Goal: Information Seeking & Learning: Learn about a topic

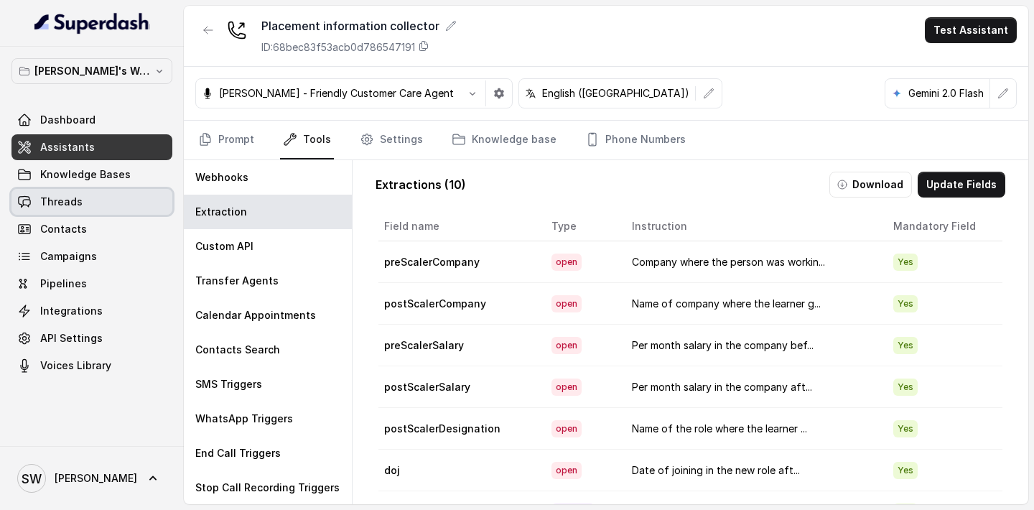
click at [79, 203] on span "Threads" at bounding box center [61, 202] width 42 height 14
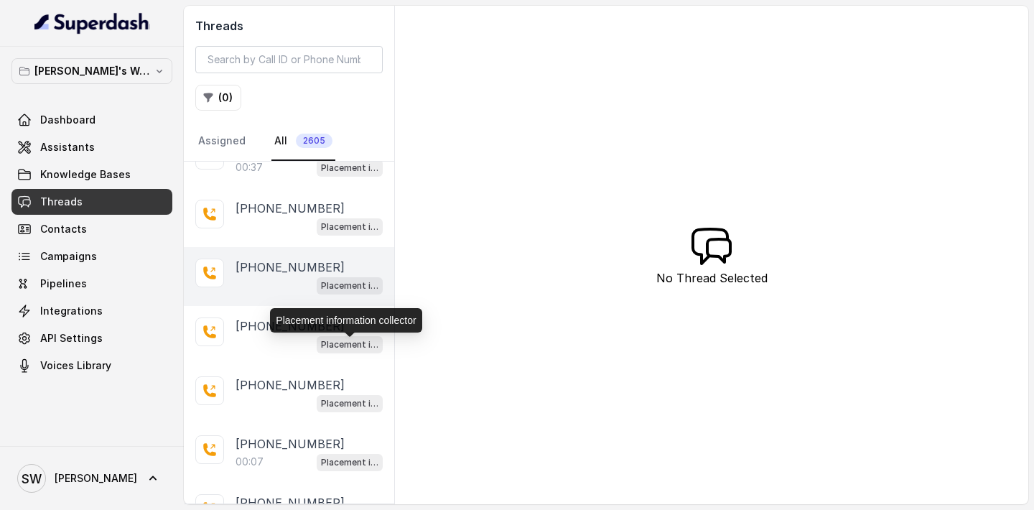
scroll to position [164, 0]
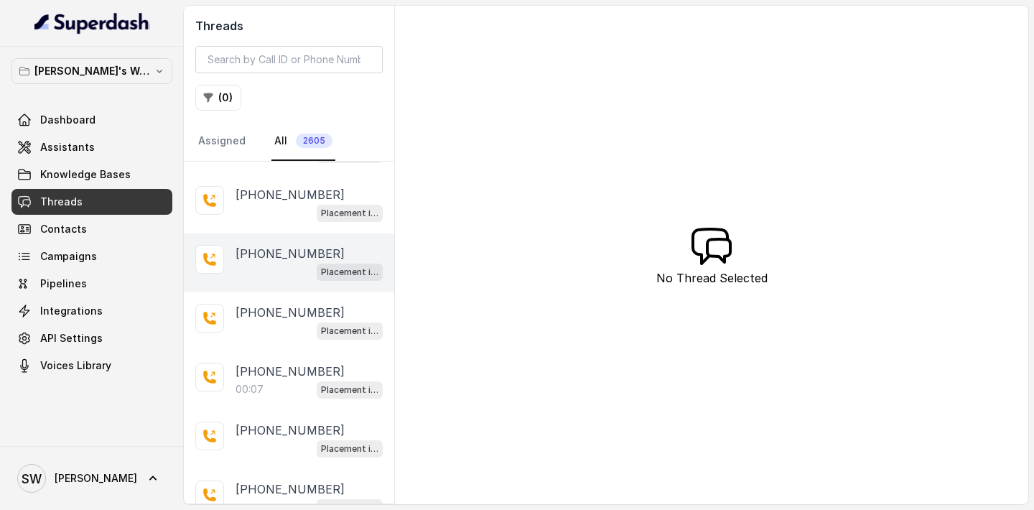
click at [261, 252] on p "[PHONE_NUMBER]" at bounding box center [289, 253] width 109 height 17
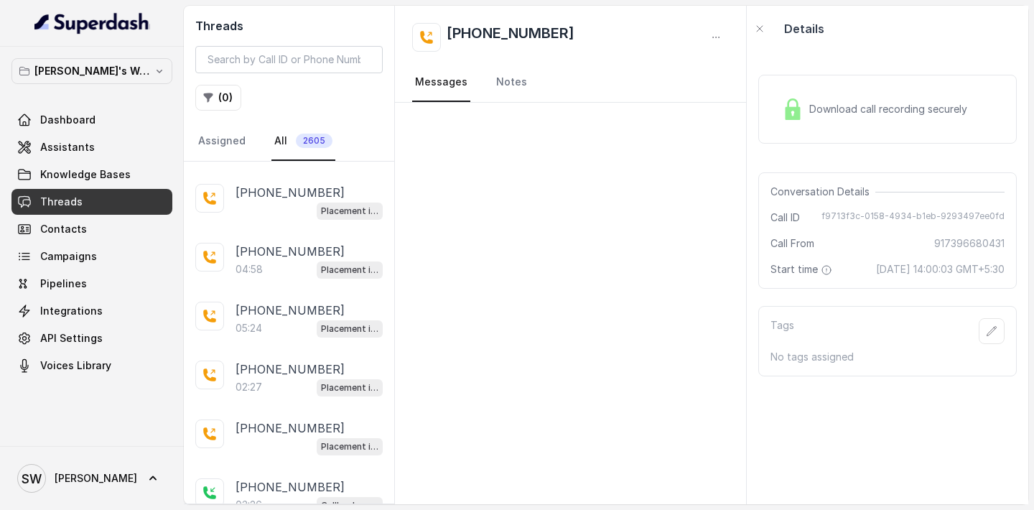
scroll to position [589, 0]
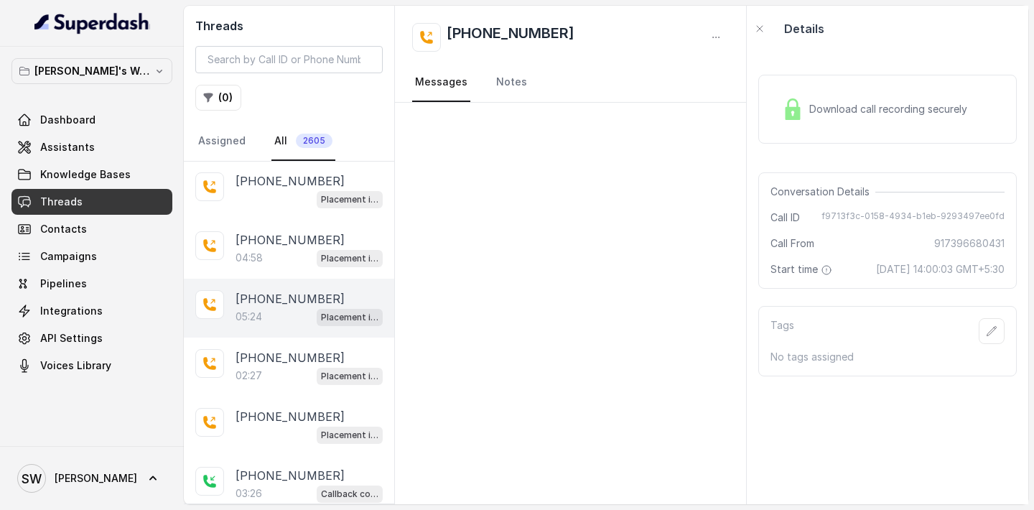
click at [263, 307] on div "05:24 Placement information collector" at bounding box center [308, 316] width 147 height 19
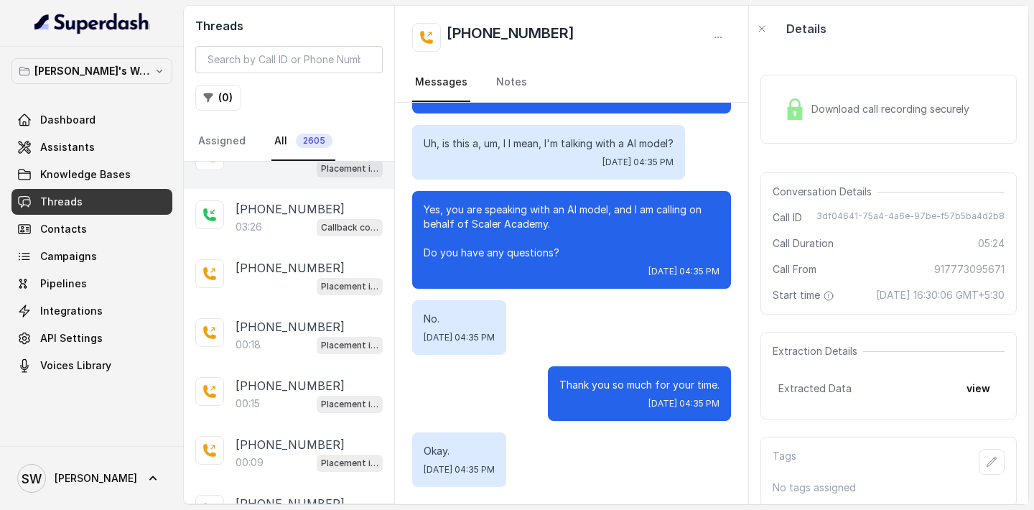
scroll to position [831, 0]
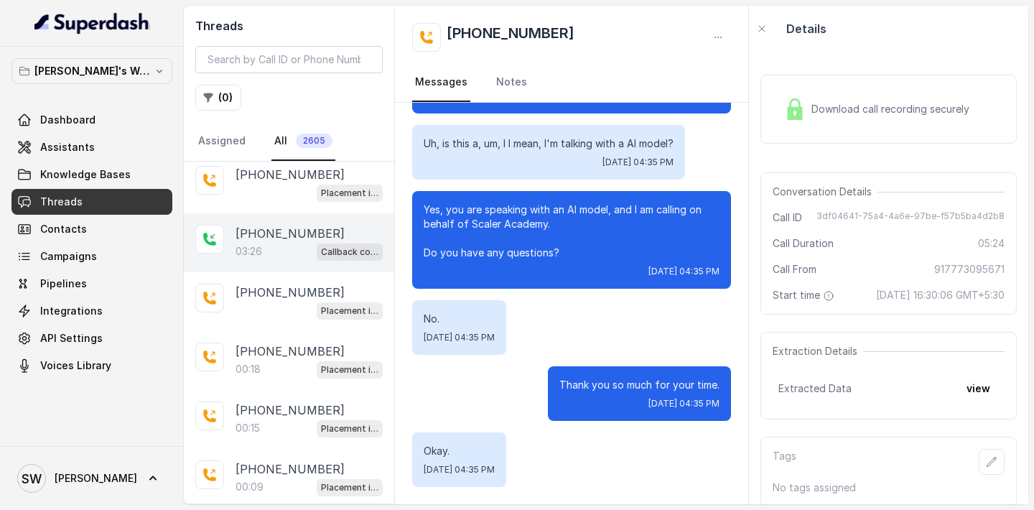
click at [258, 255] on div "[PHONE_NUMBER]:26 Callback collector" at bounding box center [289, 242] width 210 height 59
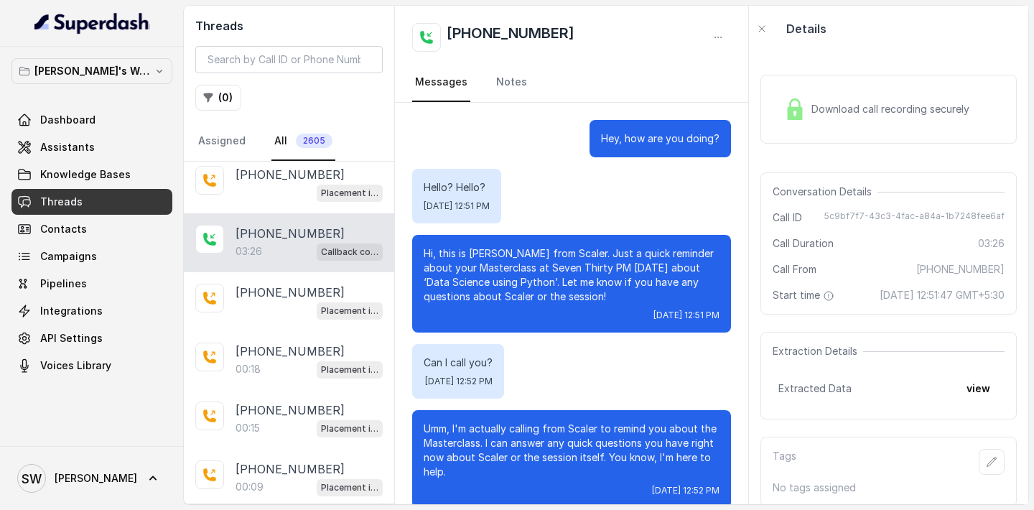
scroll to position [2530, 0]
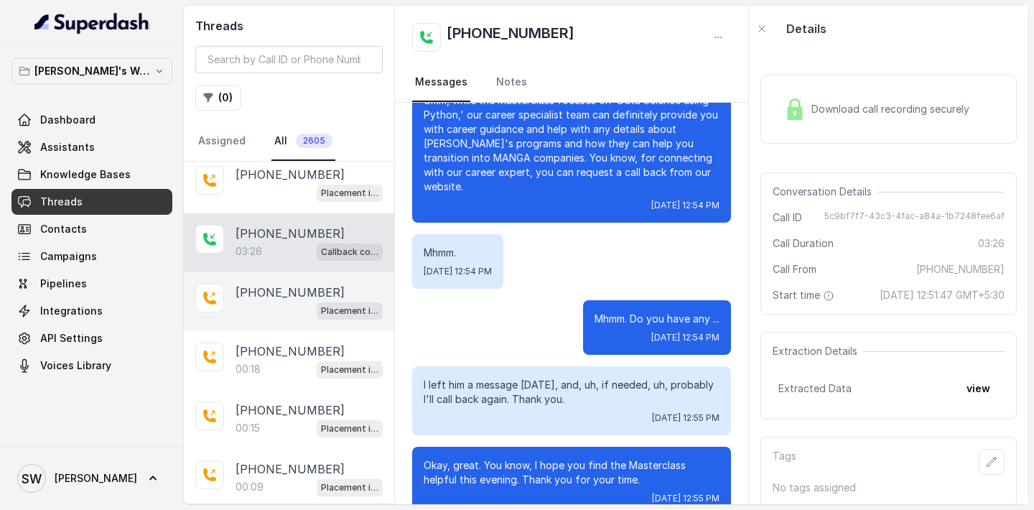
click at [266, 312] on div "Placement information collector" at bounding box center [308, 310] width 147 height 19
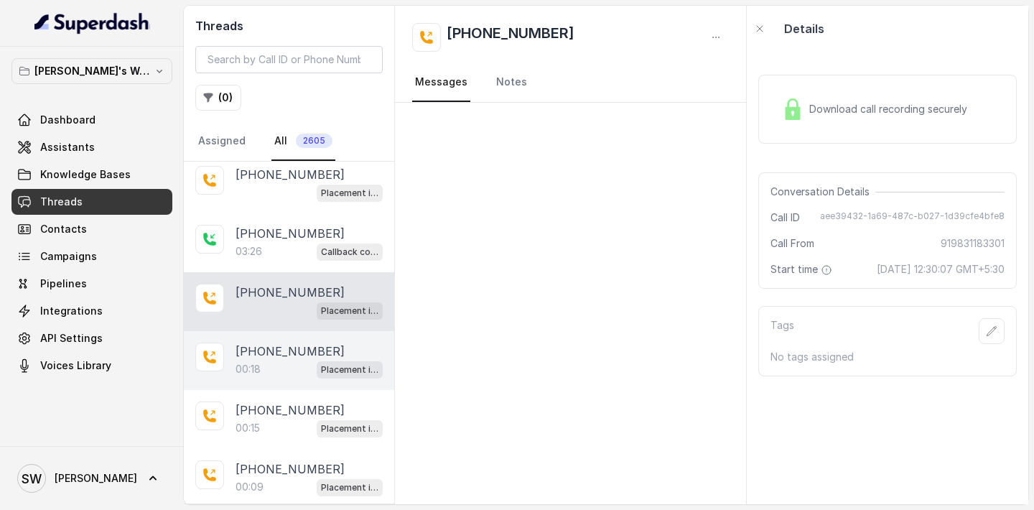
click at [274, 362] on div "00:18 Placement information collector" at bounding box center [308, 369] width 147 height 19
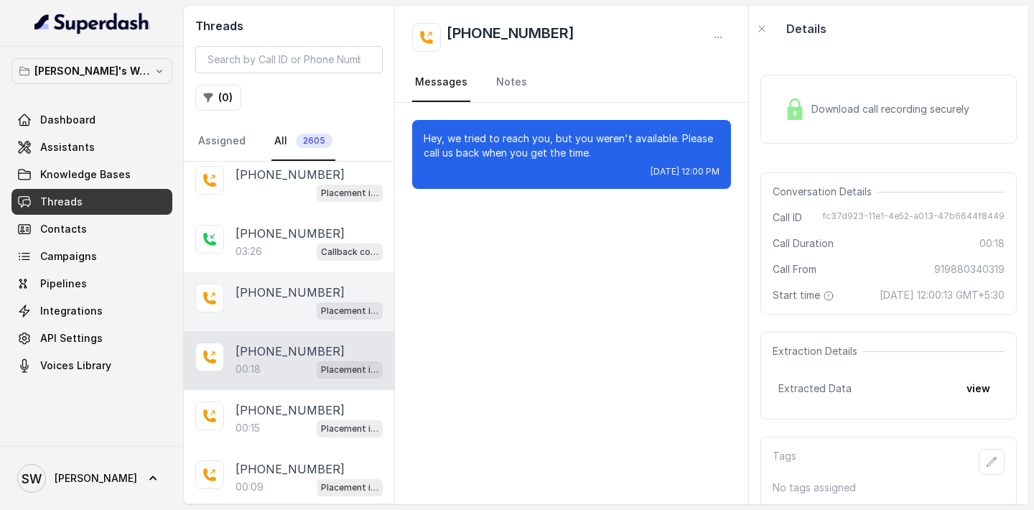
click at [271, 322] on div "[PHONE_NUMBER] Placement information collector" at bounding box center [289, 301] width 210 height 59
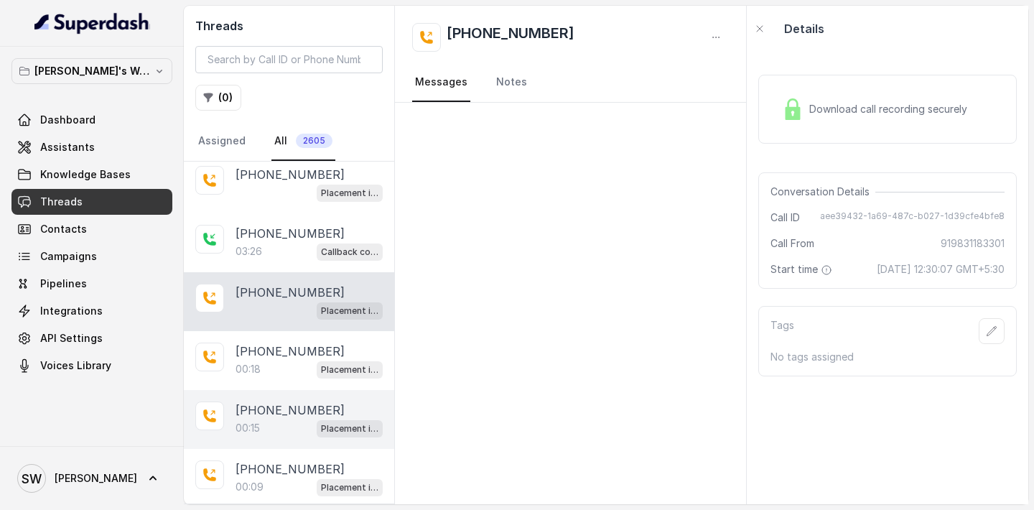
click at [268, 390] on div "[PHONE_NUMBER]:15 Placement information collector" at bounding box center [289, 419] width 210 height 59
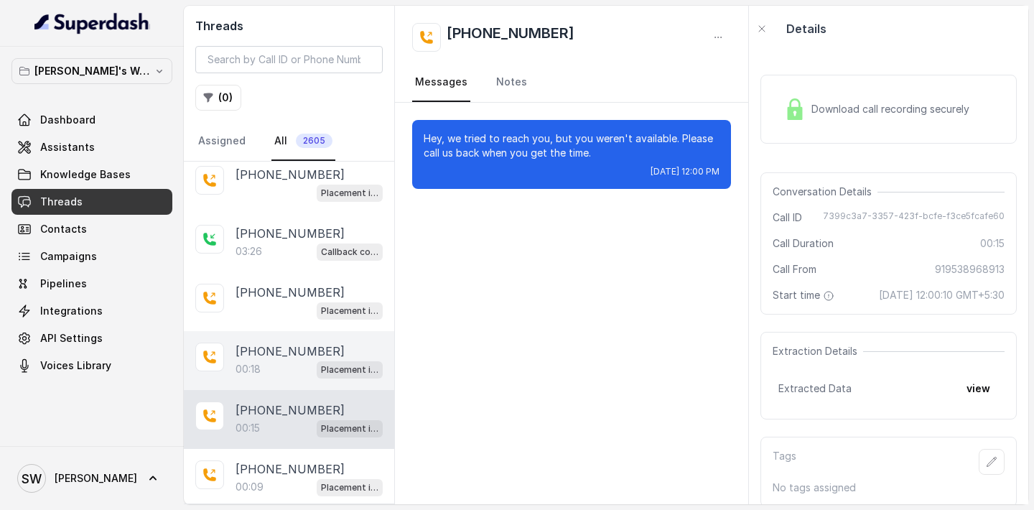
click at [272, 360] on div "00:18 Placement information collector" at bounding box center [308, 369] width 147 height 19
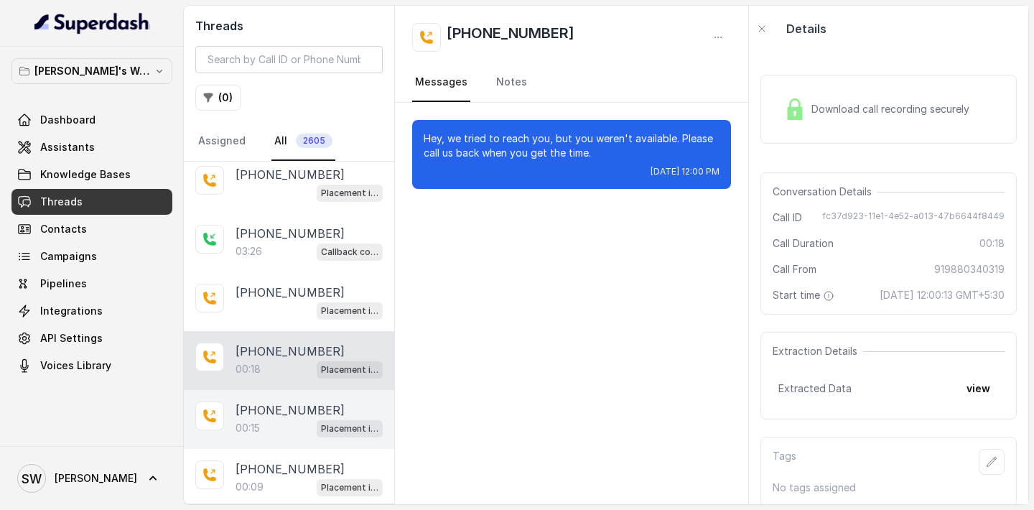
click at [270, 436] on div "[PHONE_NUMBER]:15 Placement information collector" at bounding box center [289, 419] width 210 height 59
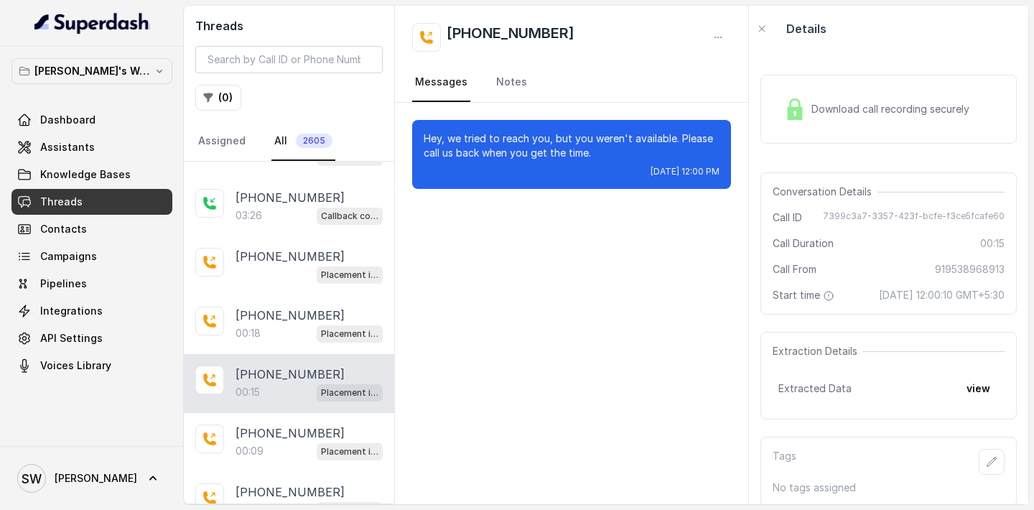
scroll to position [884, 0]
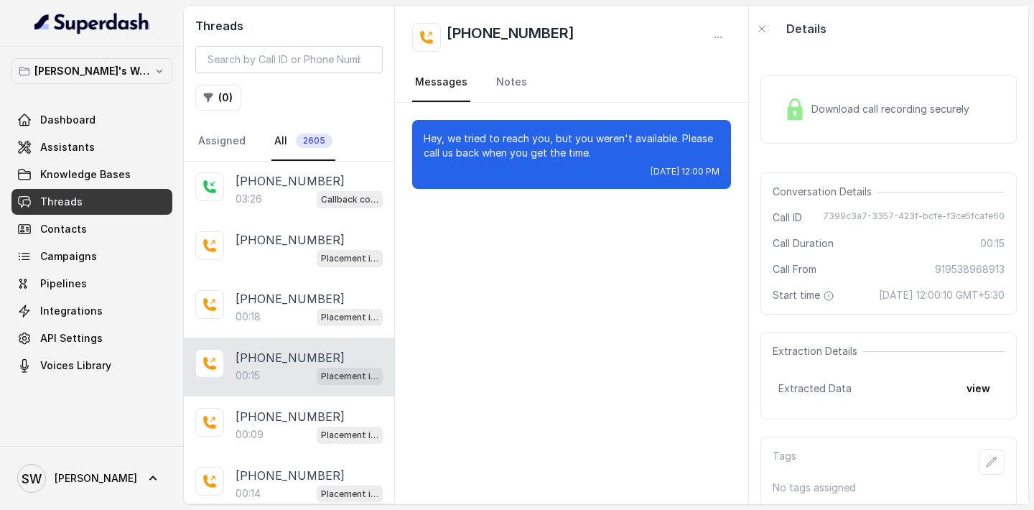
click at [270, 436] on div "[PHONE_NUMBER]:09 Placement information collector" at bounding box center [289, 425] width 210 height 59
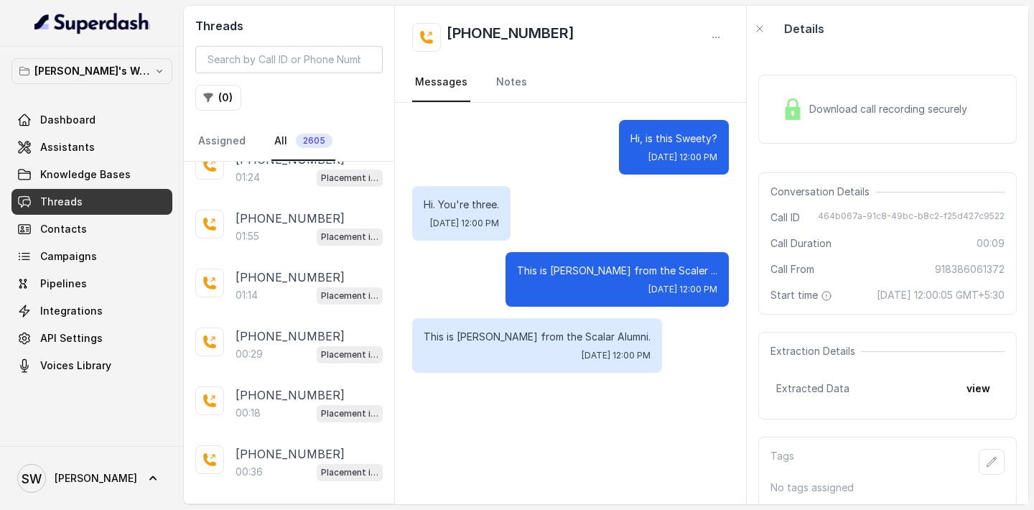
scroll to position [1848, 0]
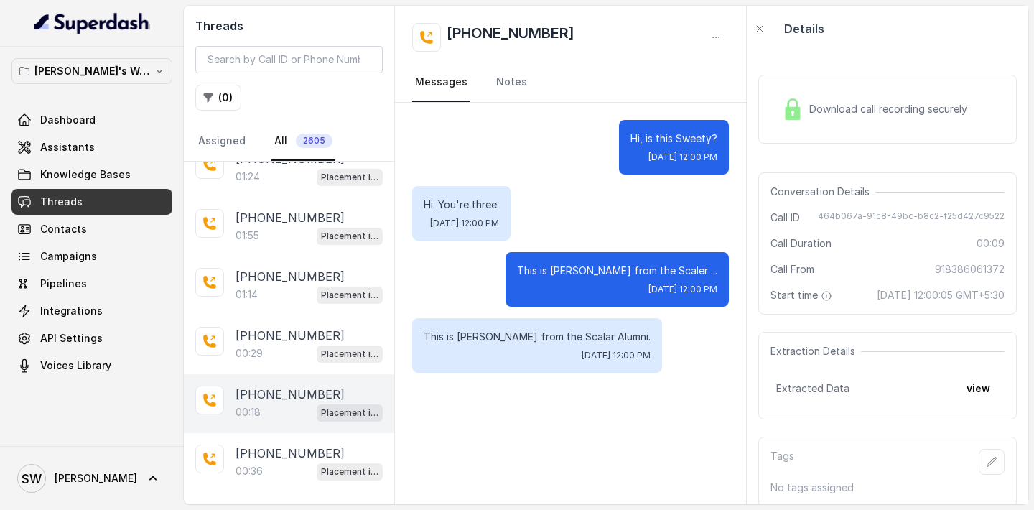
click at [265, 403] on div "00:18 Placement information collector" at bounding box center [308, 412] width 147 height 19
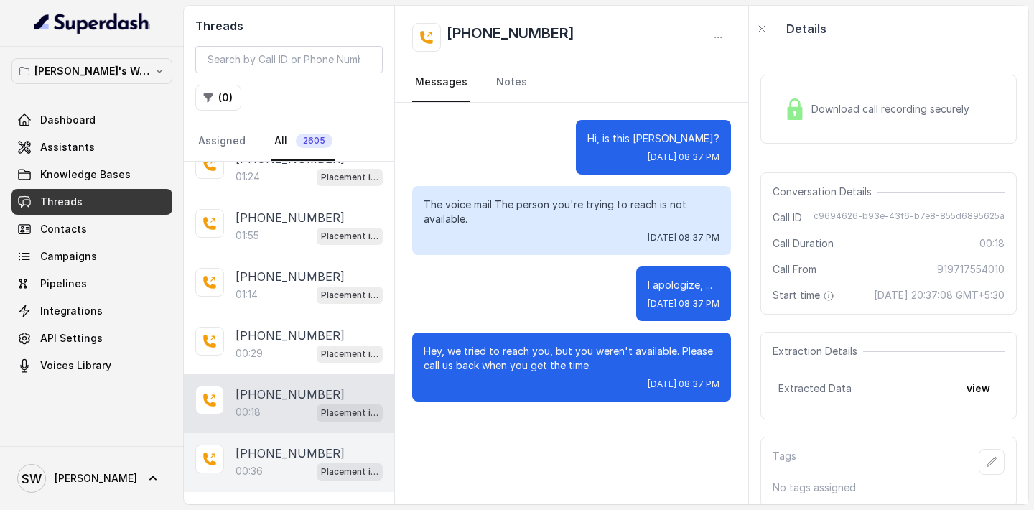
click at [271, 444] on p "[PHONE_NUMBER]" at bounding box center [289, 452] width 109 height 17
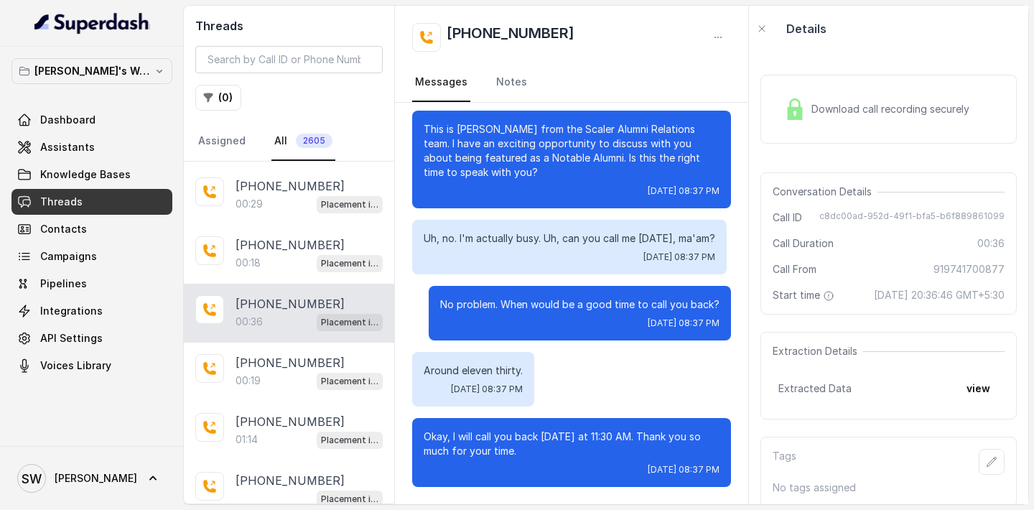
scroll to position [2092, 0]
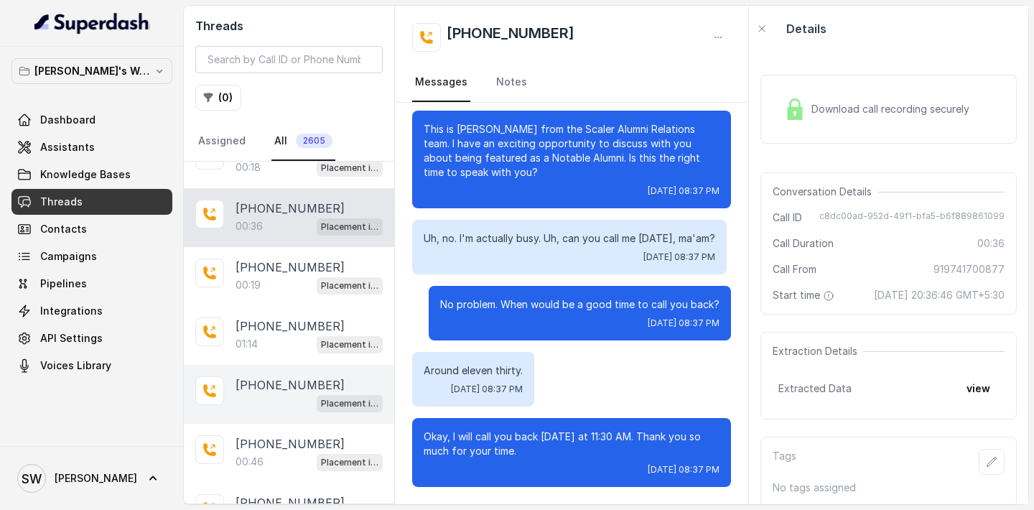
click at [260, 393] on div "Placement information collector" at bounding box center [308, 402] width 147 height 19
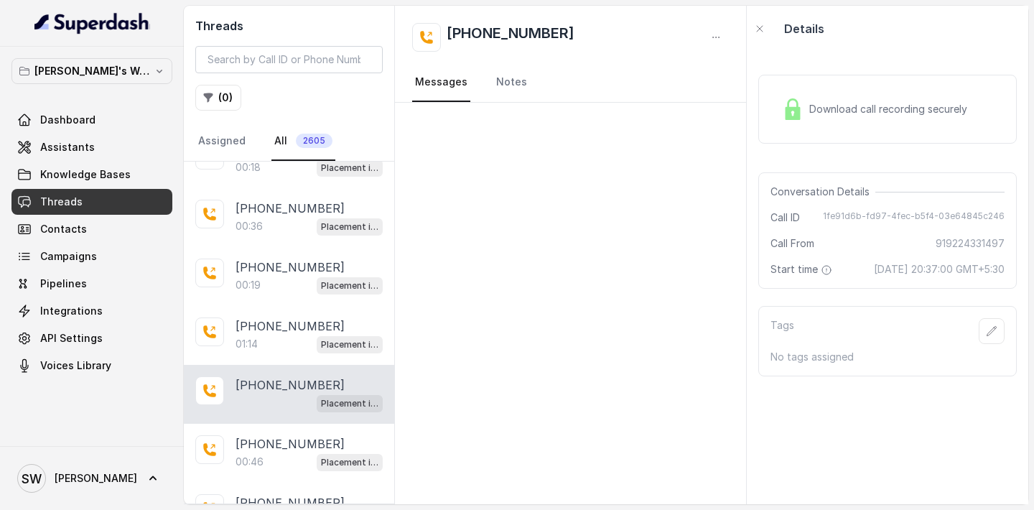
scroll to position [2138, 0]
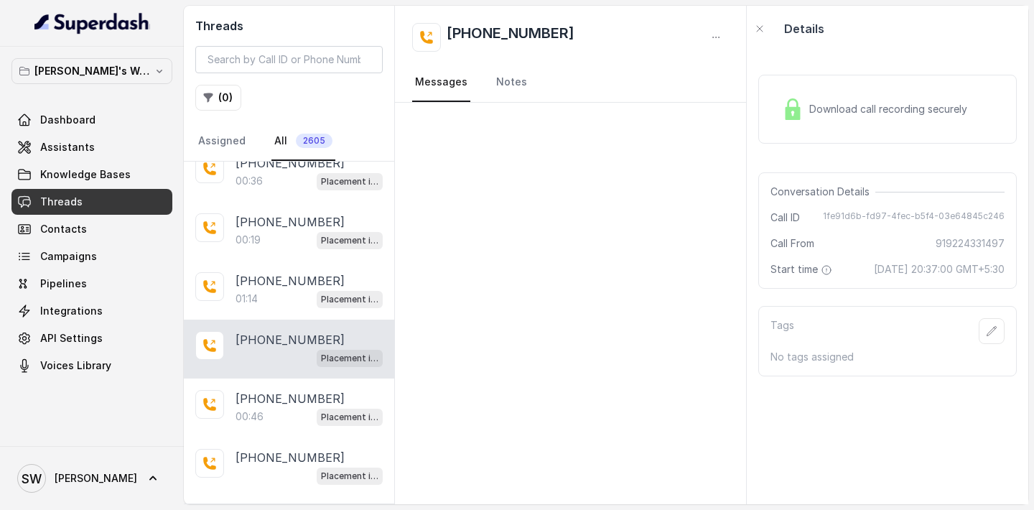
click at [260, 390] on p "[PHONE_NUMBER]" at bounding box center [289, 398] width 109 height 17
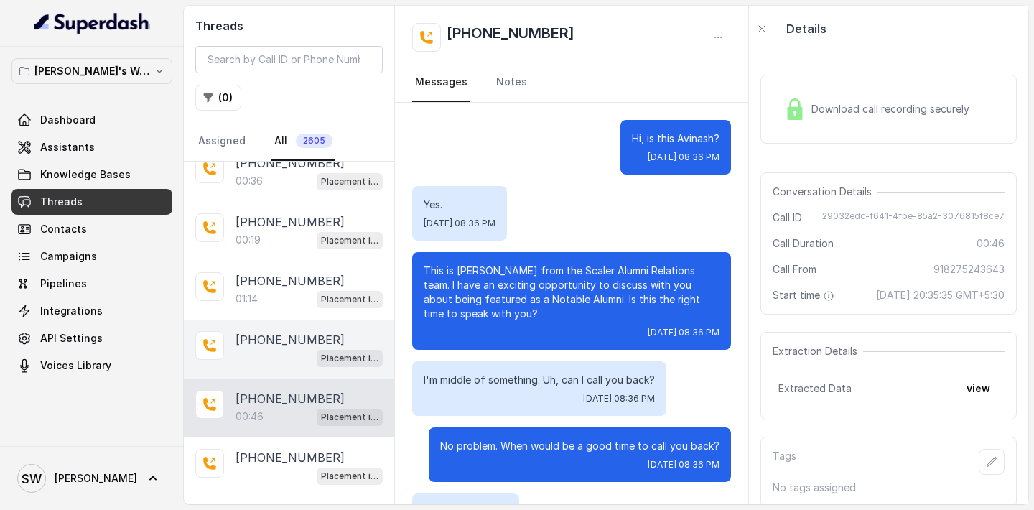
scroll to position [420, 0]
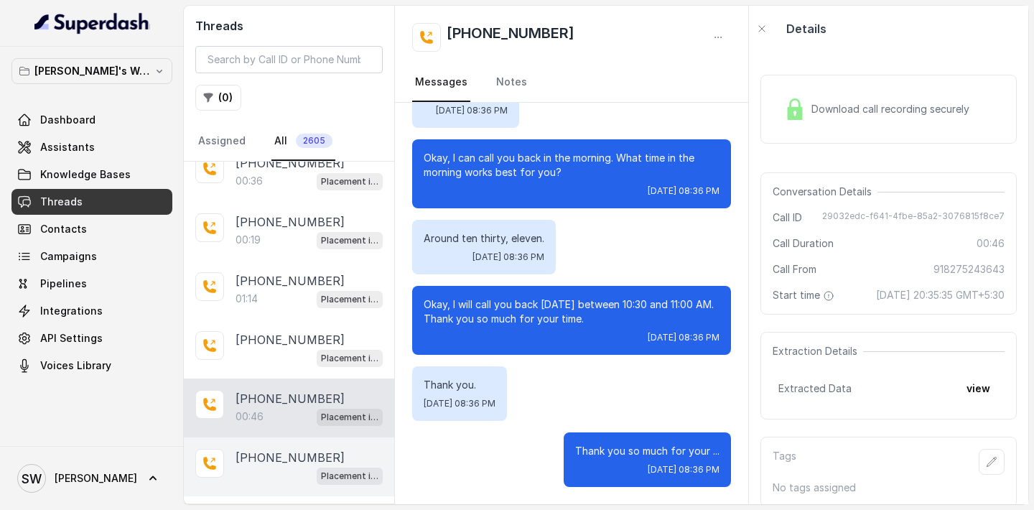
click at [268, 437] on div "[PHONE_NUMBER] Placement information collector" at bounding box center [289, 466] width 210 height 59
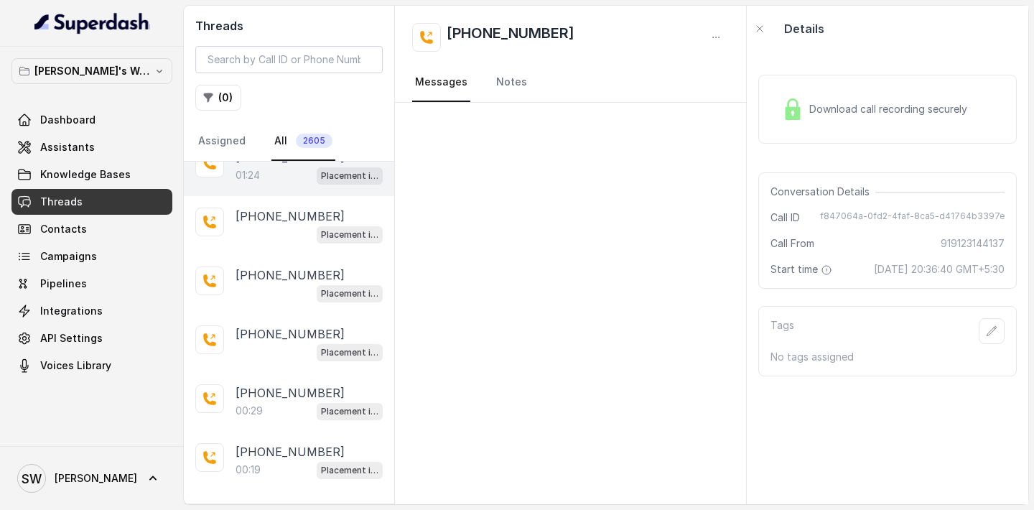
scroll to position [2624, 0]
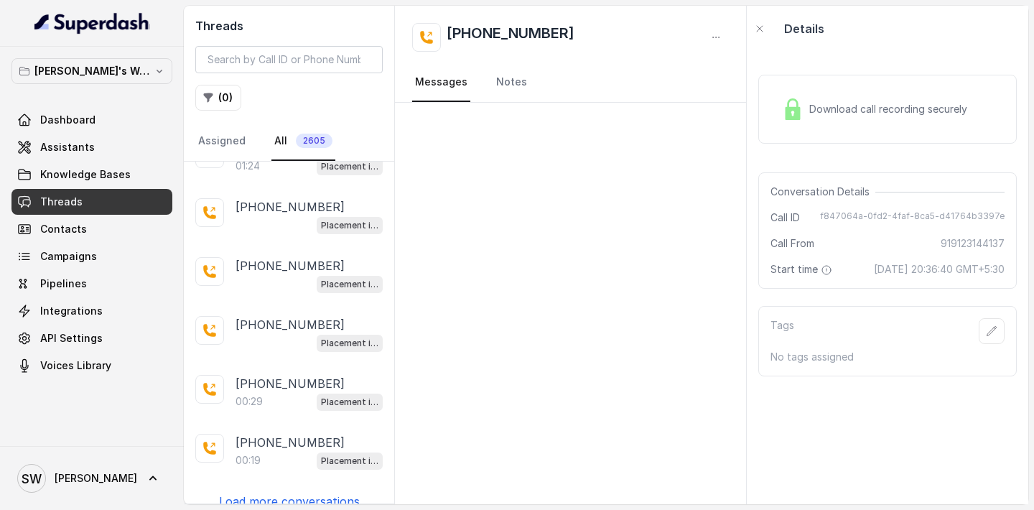
click at [267, 492] on p "Load more conversations" at bounding box center [289, 500] width 141 height 17
click at [276, 492] on p "Load more conversations" at bounding box center [289, 500] width 141 height 17
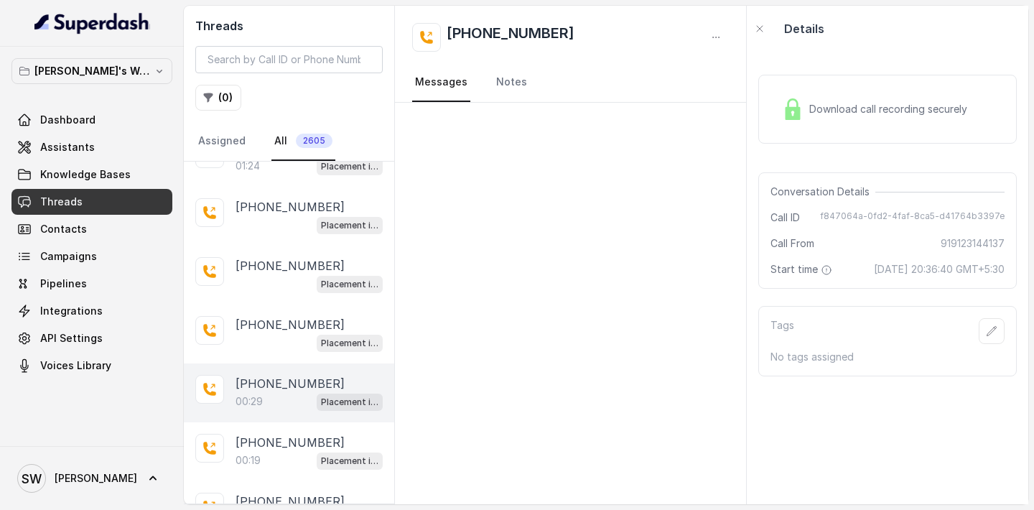
click at [257, 394] on p "00:29" at bounding box center [248, 401] width 27 height 14
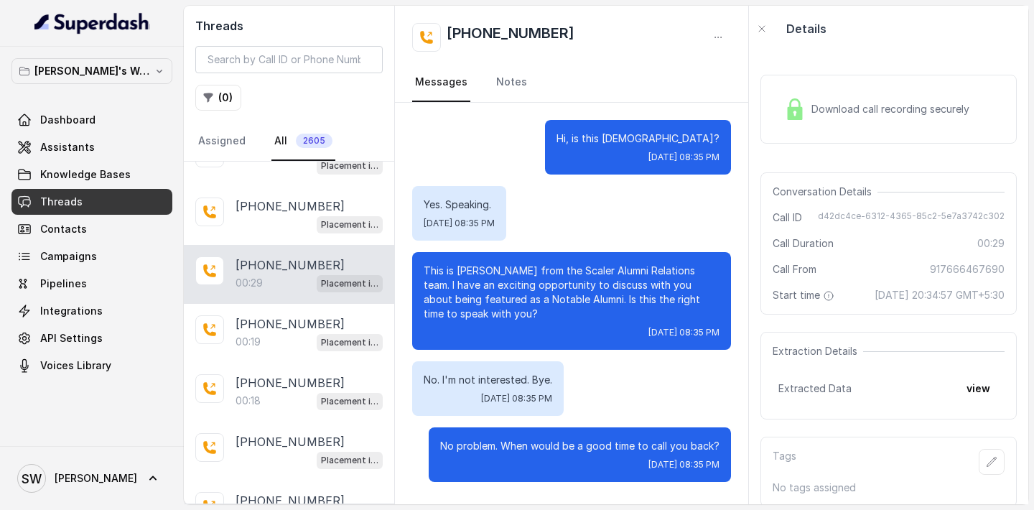
scroll to position [2743, 0]
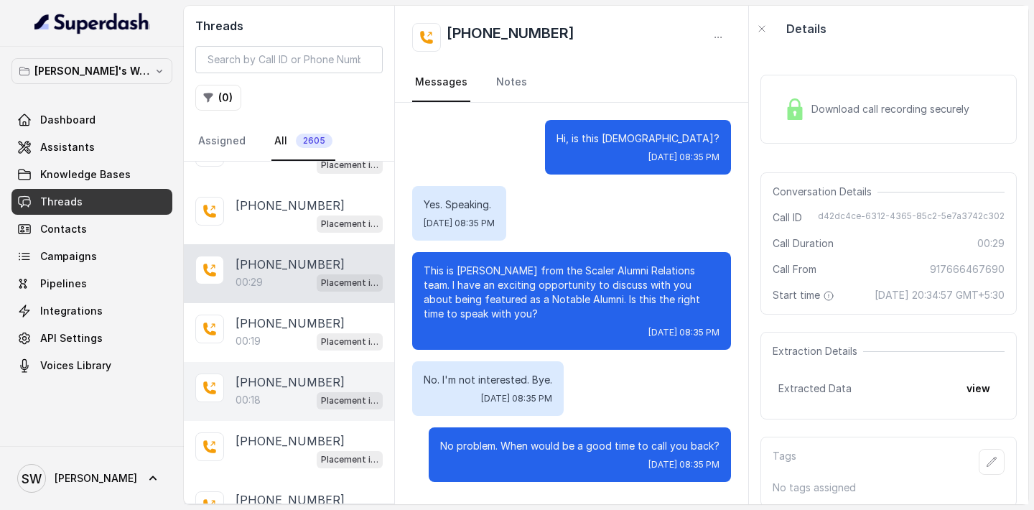
click at [251, 362] on div "[PHONE_NUMBER]:18 Placement information collector" at bounding box center [289, 391] width 210 height 59
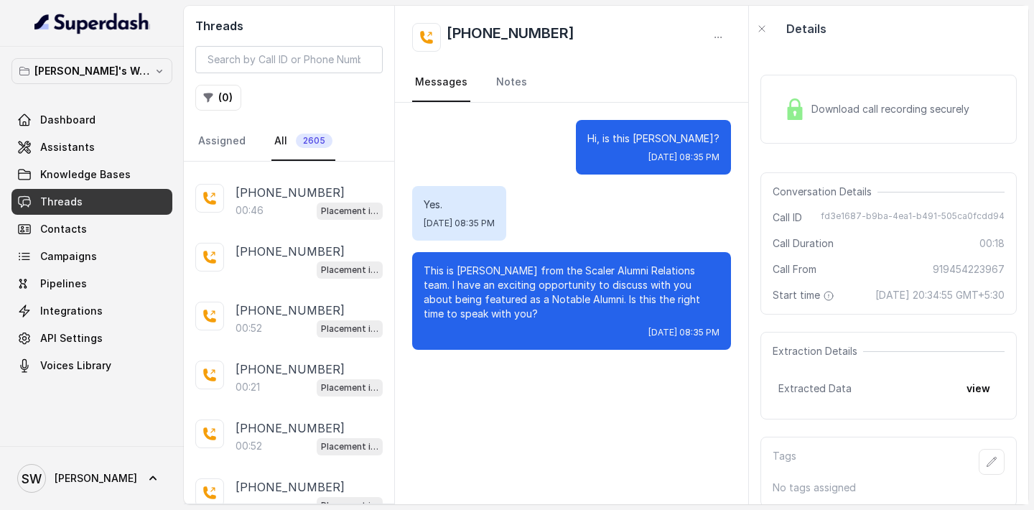
scroll to position [3601, 0]
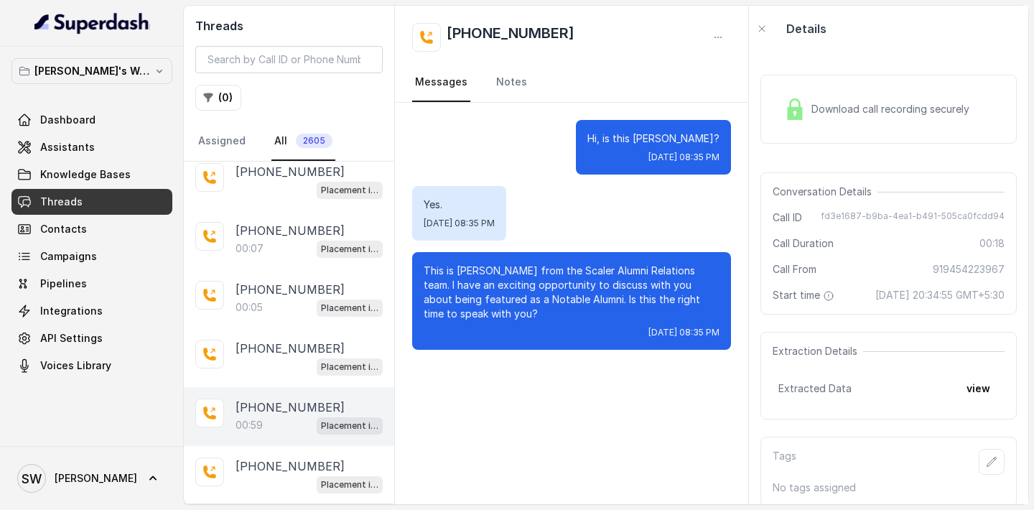
click at [271, 398] on p "[PHONE_NUMBER]" at bounding box center [289, 406] width 109 height 17
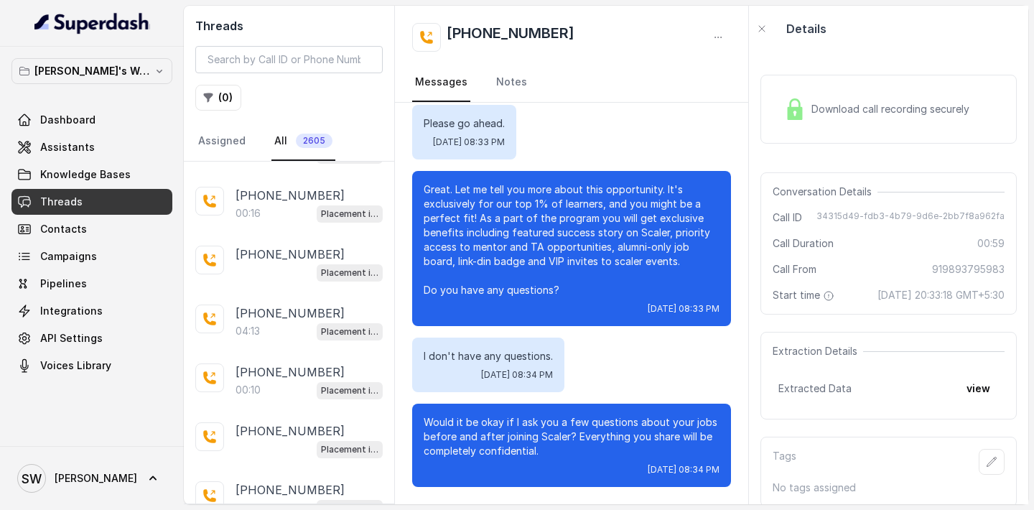
scroll to position [8089, 0]
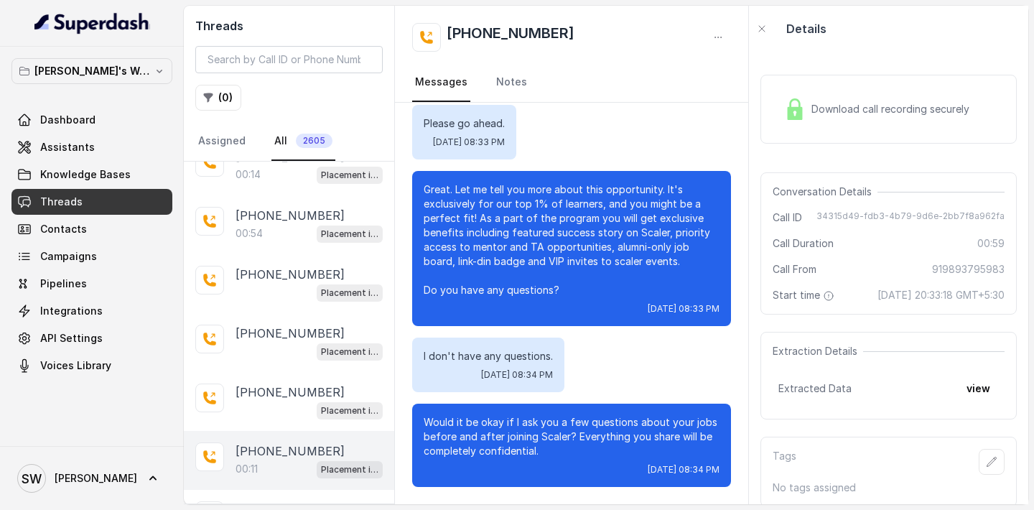
click at [277, 431] on div "[PHONE_NUMBER]:11 Placement information collector" at bounding box center [289, 460] width 210 height 59
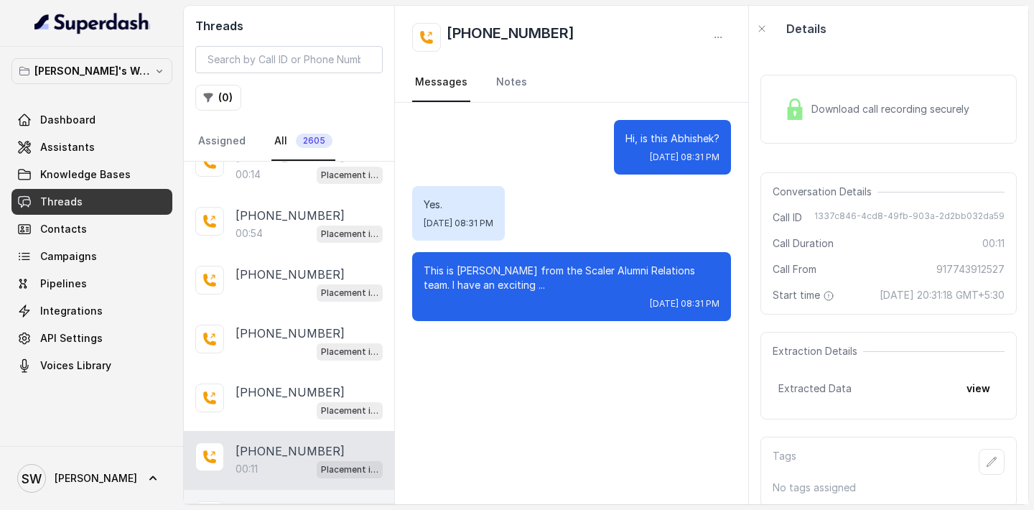
click at [277, 490] on div "[PHONE_NUMBER]:18 Placement information collector" at bounding box center [289, 519] width 210 height 59
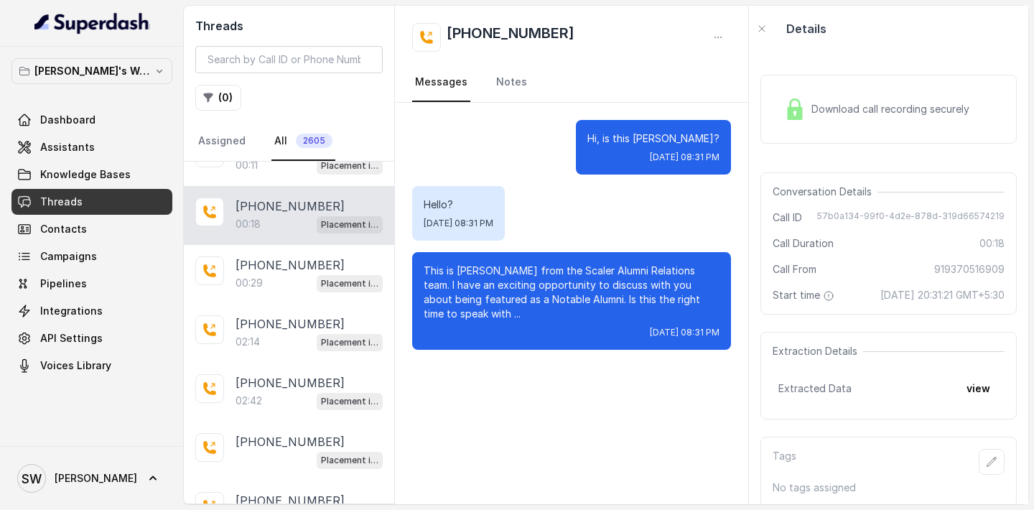
scroll to position [8474, 0]
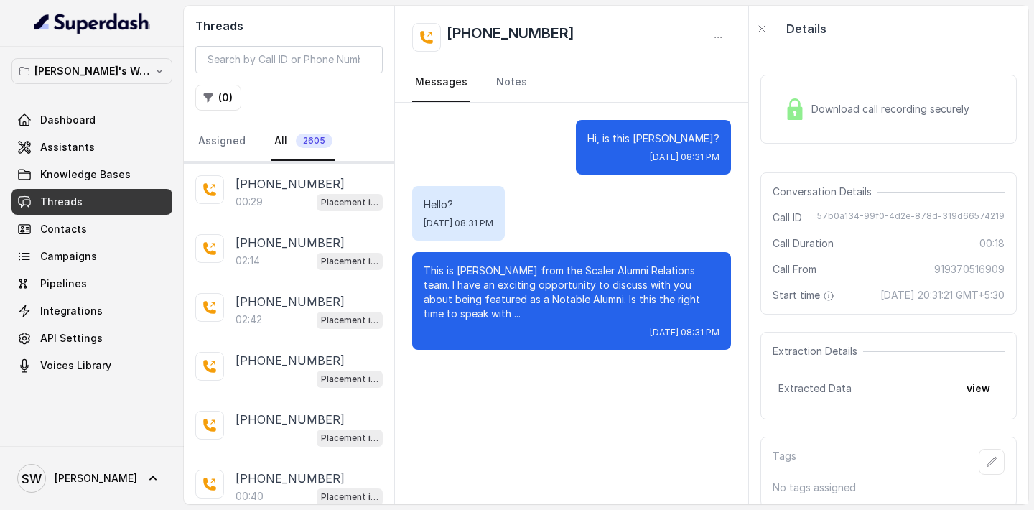
click at [271, 399] on div "[PHONE_NUMBER] Placement information collector" at bounding box center [289, 428] width 210 height 59
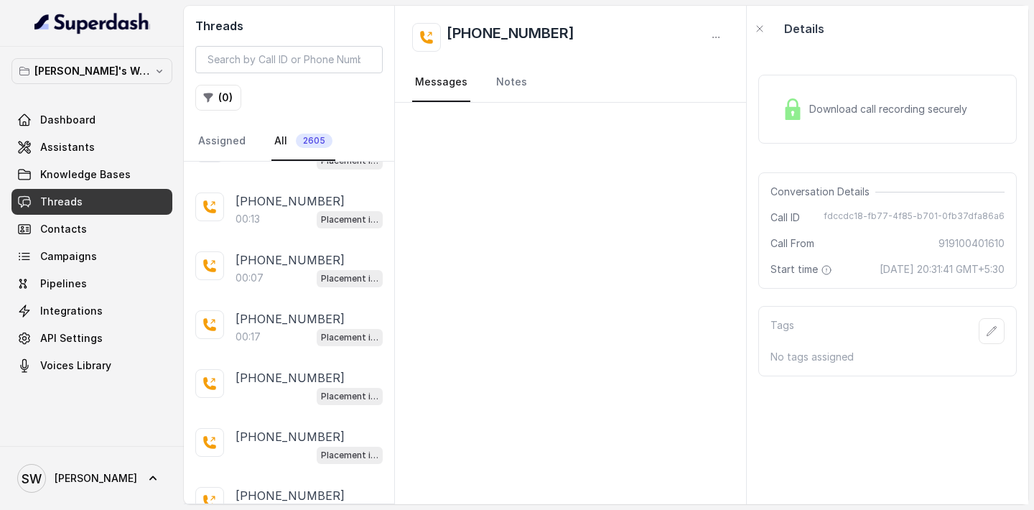
scroll to position [9141, 0]
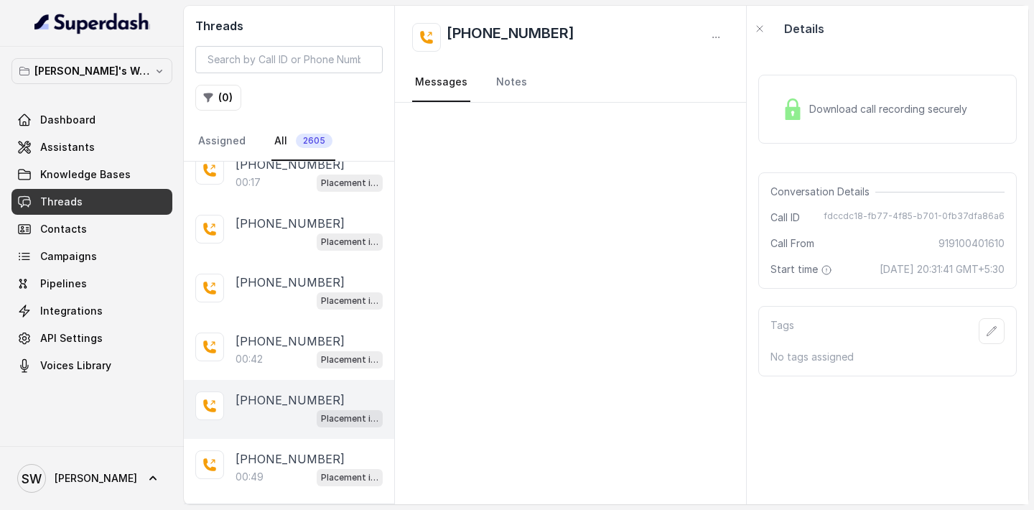
click at [260, 408] on div "Placement information collector" at bounding box center [308, 417] width 147 height 19
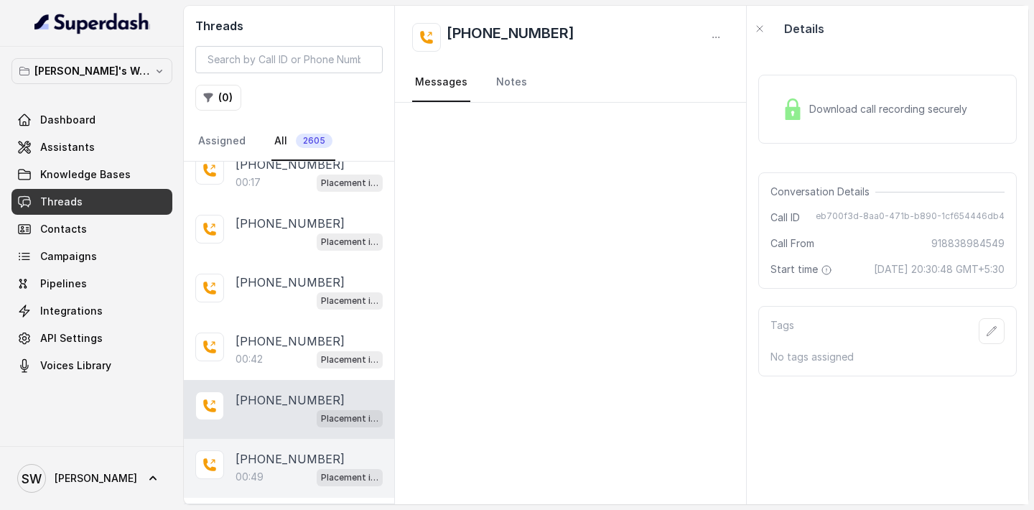
click at [284, 467] on div "00:49 Placement information collector" at bounding box center [308, 476] width 147 height 19
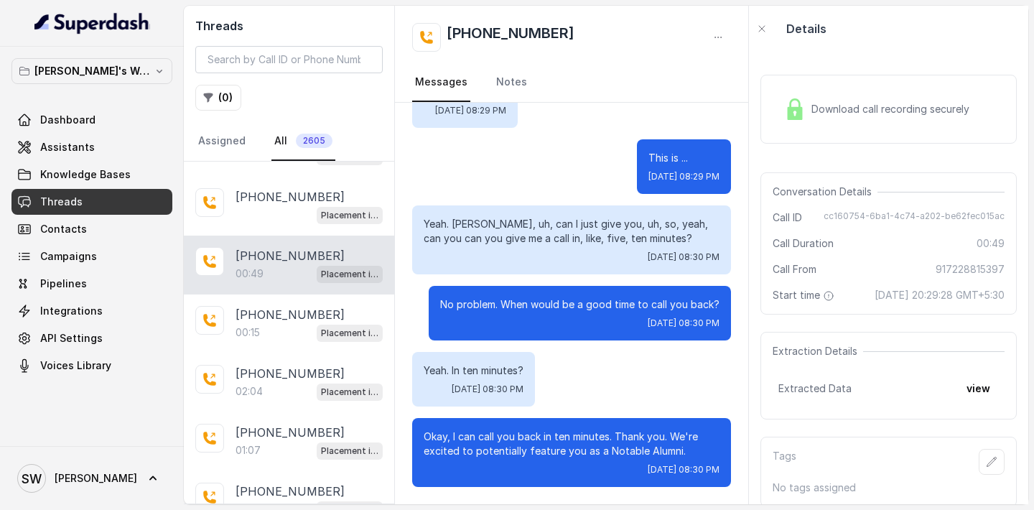
scroll to position [9490, 0]
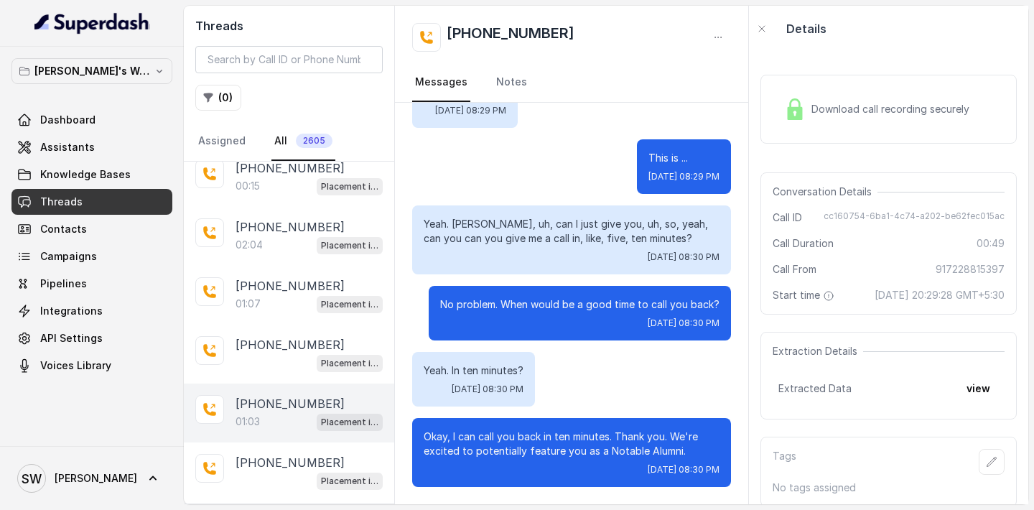
click at [262, 395] on p "[PHONE_NUMBER]" at bounding box center [289, 403] width 109 height 17
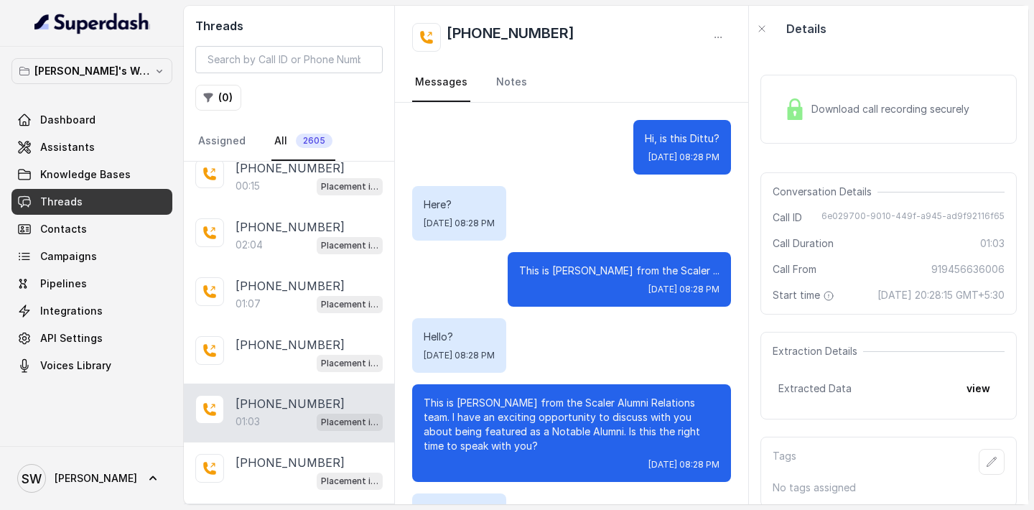
scroll to position [420, 0]
